Goal: Transaction & Acquisition: Purchase product/service

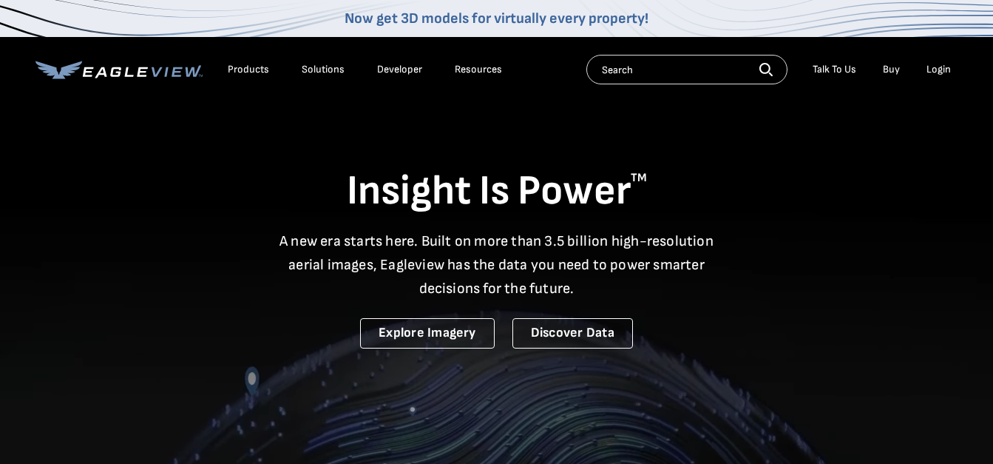
click at [935, 71] on div "Login" at bounding box center [939, 69] width 24 height 13
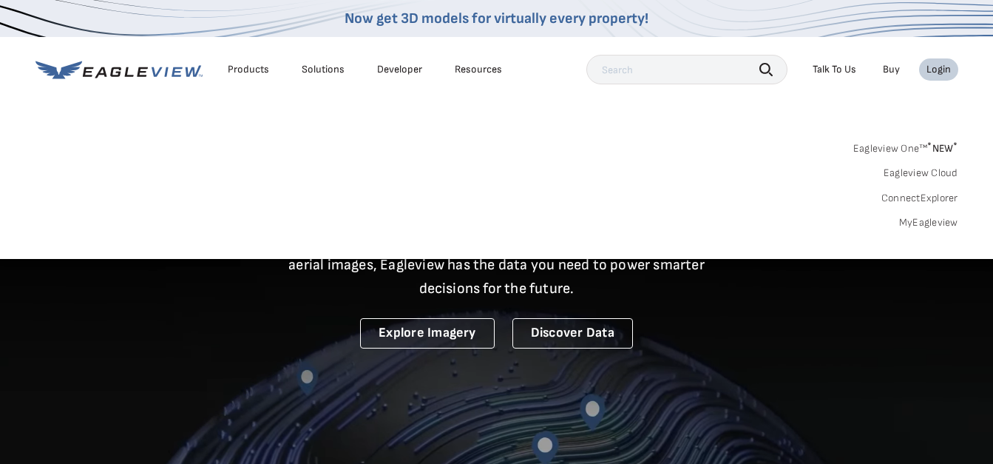
click at [935, 223] on link "MyEagleview" at bounding box center [928, 222] width 59 height 13
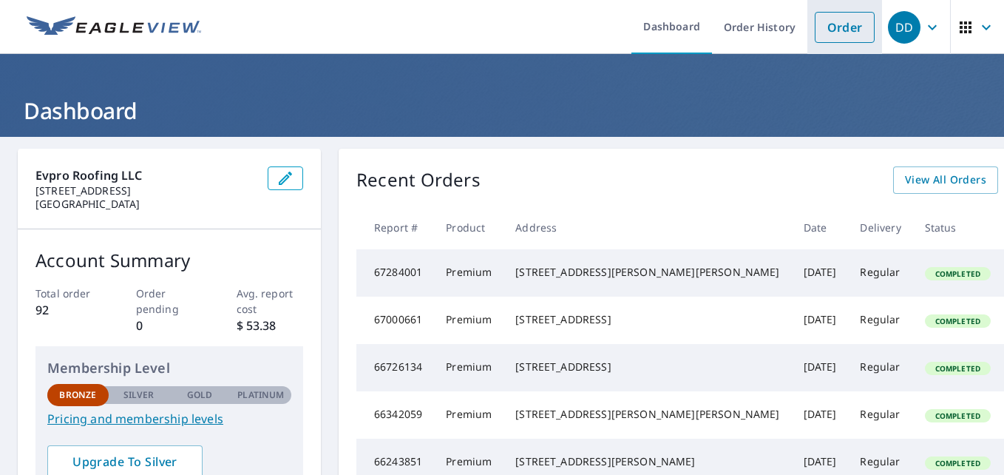
click at [844, 31] on link "Order" at bounding box center [845, 27] width 60 height 31
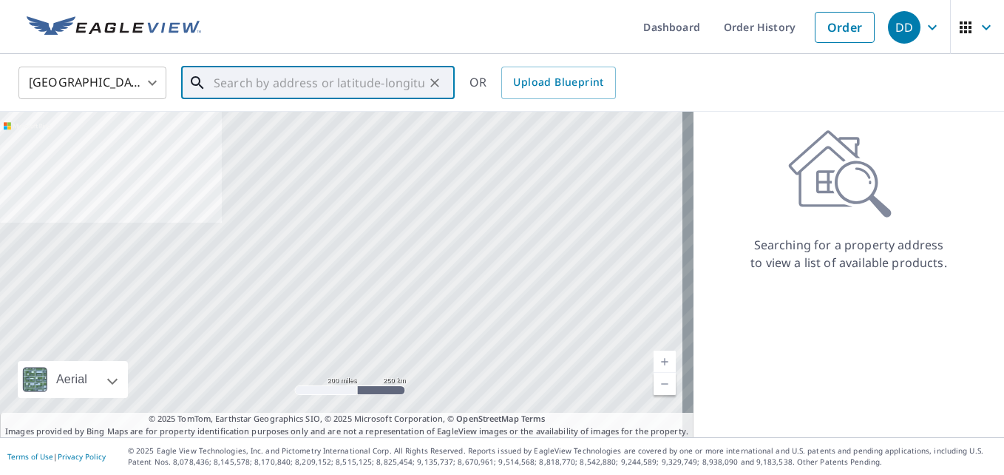
click at [273, 81] on input "text" at bounding box center [319, 82] width 211 height 41
type input "2"
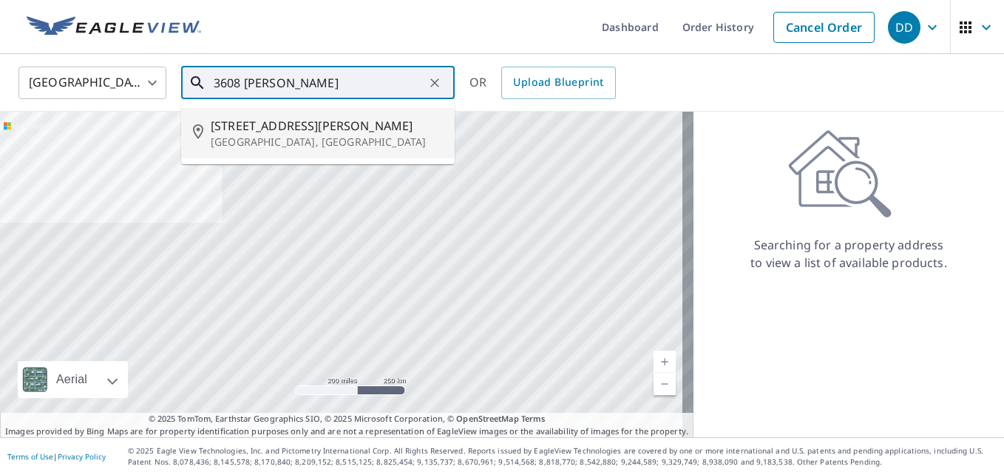
click at [254, 126] on span "[STREET_ADDRESS][PERSON_NAME]" at bounding box center [327, 126] width 232 height 18
type input "[STREET_ADDRESS][PERSON_NAME]"
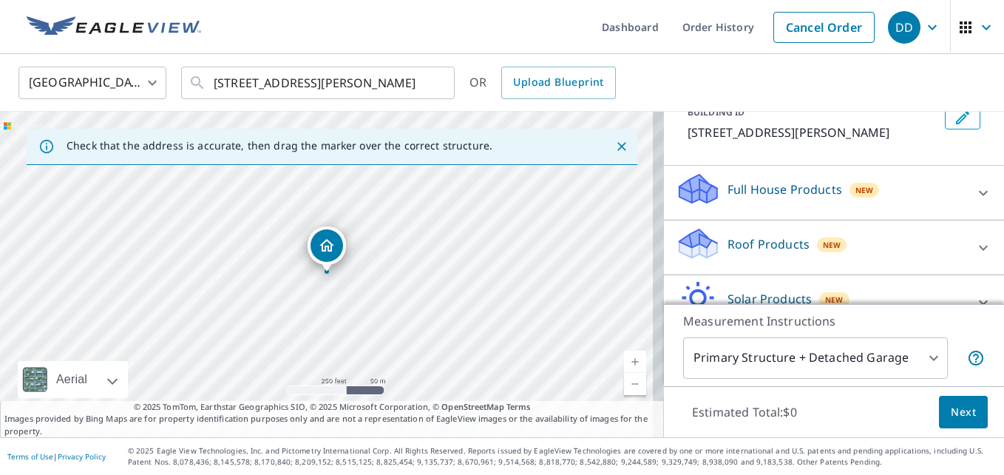
scroll to position [115, 0]
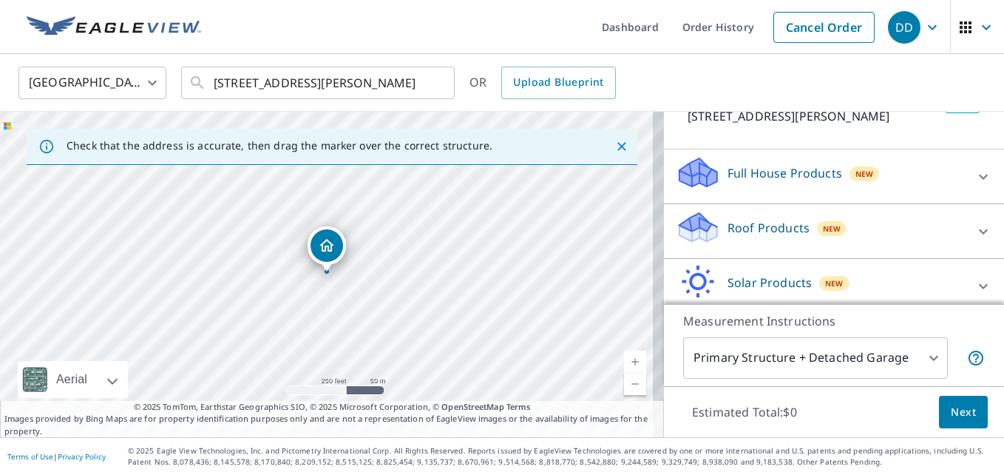
click at [744, 221] on p "Roof Products" at bounding box center [769, 228] width 82 height 18
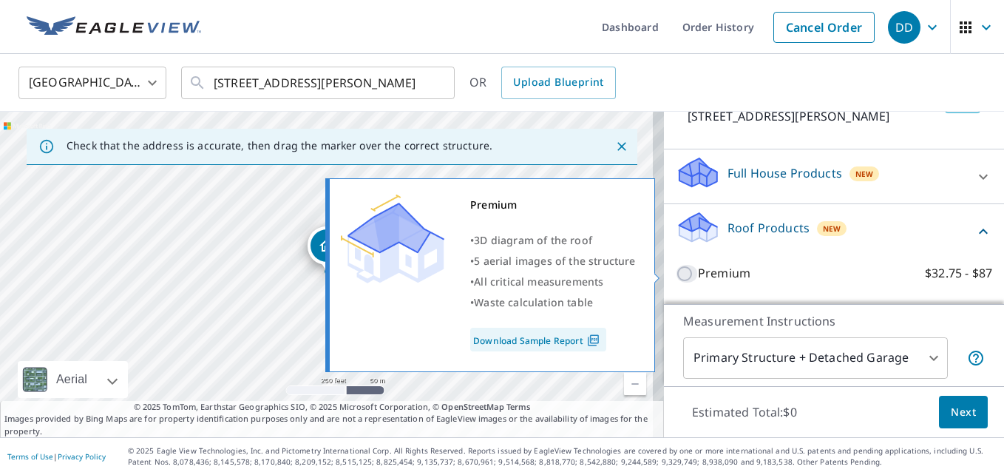
click at [676, 274] on input "Premium $32.75 - $87" at bounding box center [687, 274] width 22 height 18
checkbox input "true"
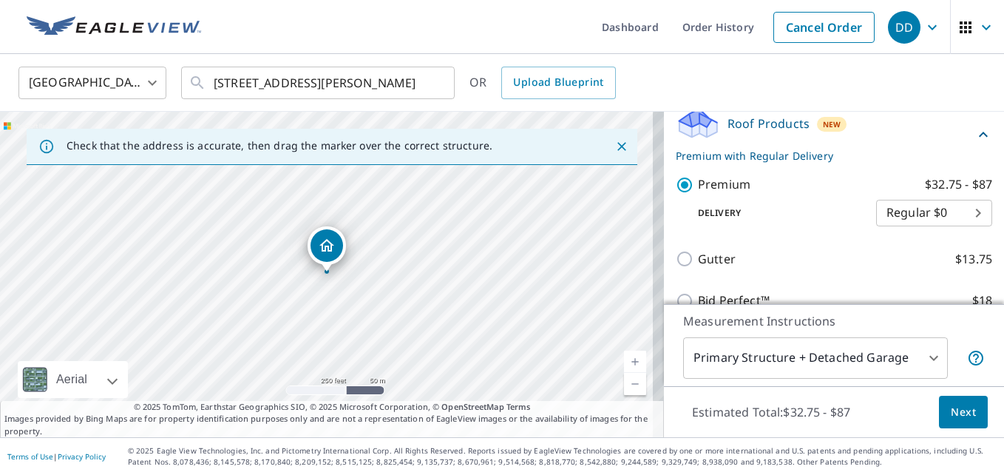
scroll to position [229, 0]
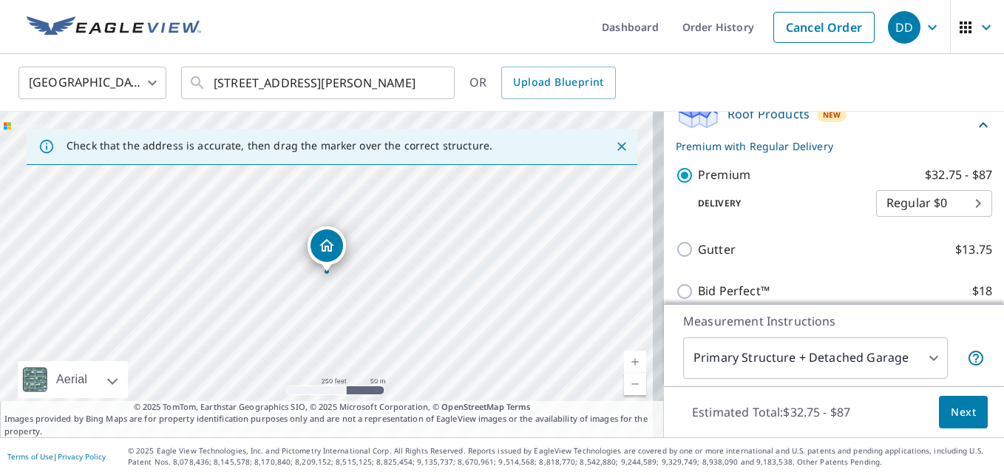
click at [904, 357] on body "DD DD Dashboard Order History Cancel Order DD [GEOGRAPHIC_DATA] [GEOGRAPHIC_DAT…" at bounding box center [502, 237] width 1004 height 475
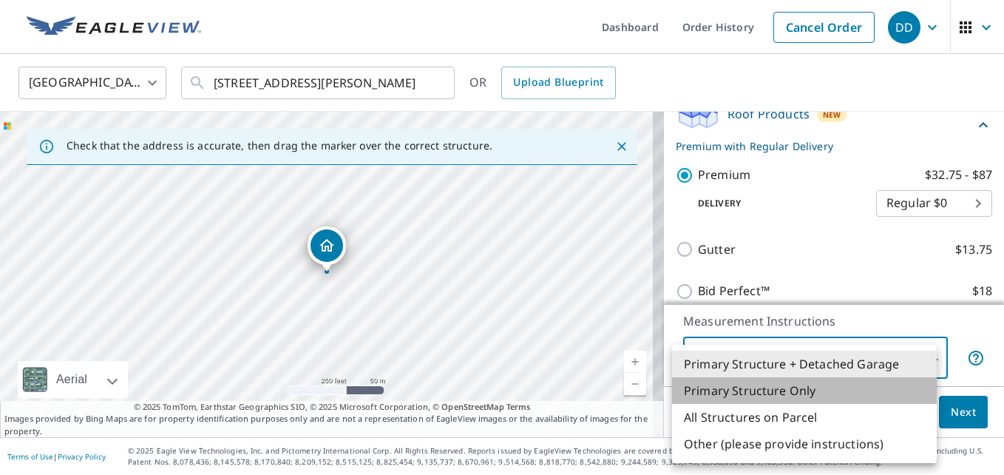
click at [762, 386] on li "Primary Structure Only" at bounding box center [804, 390] width 265 height 27
type input "2"
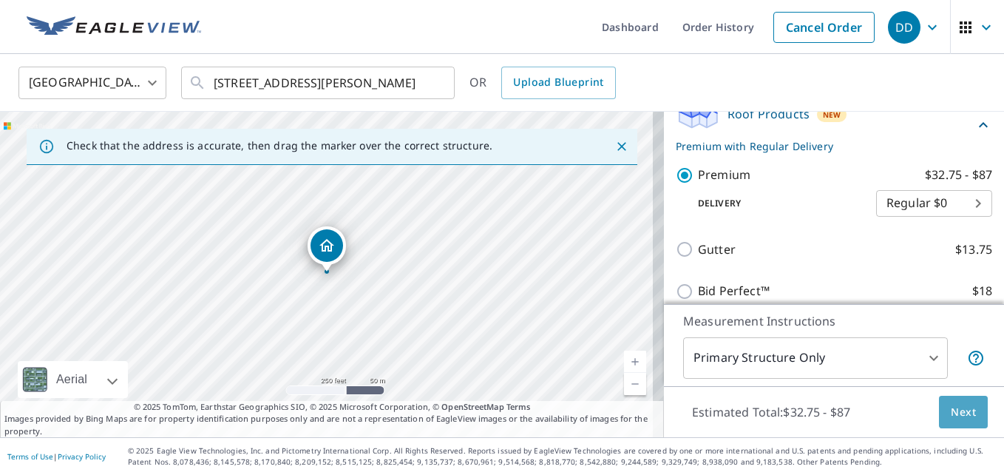
click at [939, 410] on button "Next" at bounding box center [963, 412] width 49 height 33
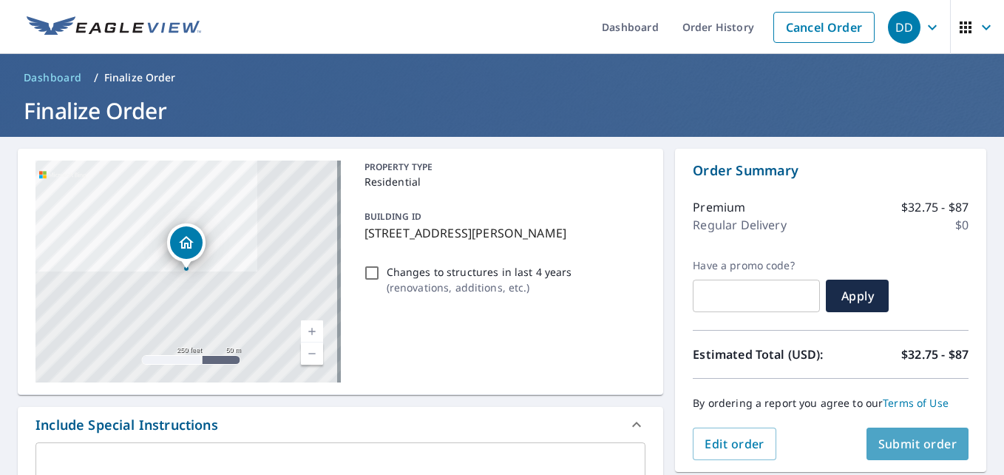
click at [930, 441] on span "Submit order" at bounding box center [918, 444] width 79 height 16
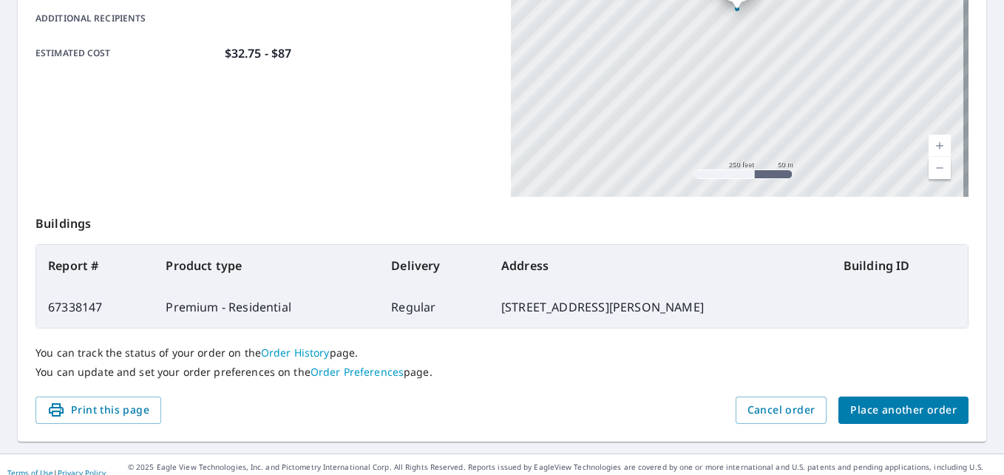
scroll to position [396, 0]
